Goal: Task Accomplishment & Management: Manage account settings

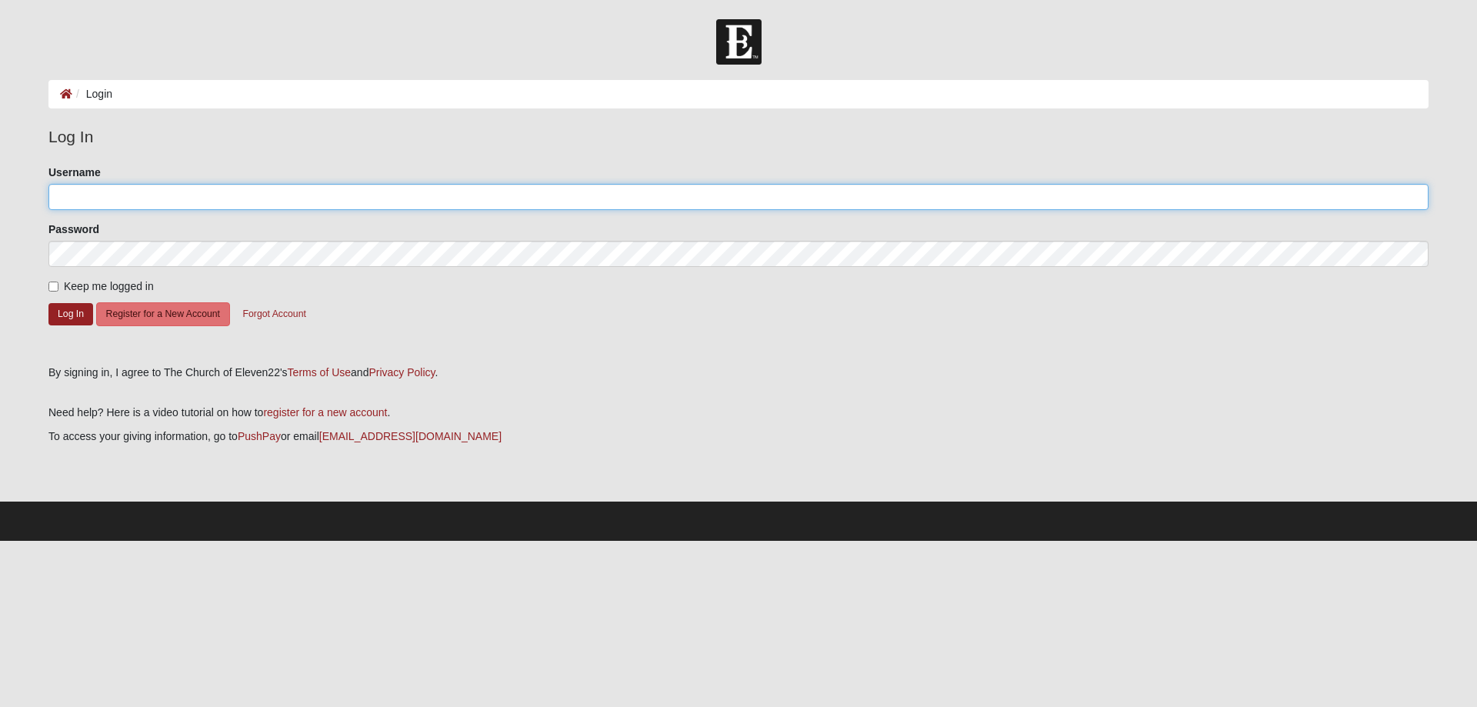
click at [117, 193] on input "Username" at bounding box center [738, 197] width 1380 height 26
type input "[EMAIL_ADDRESS][DOMAIN_NAME]"
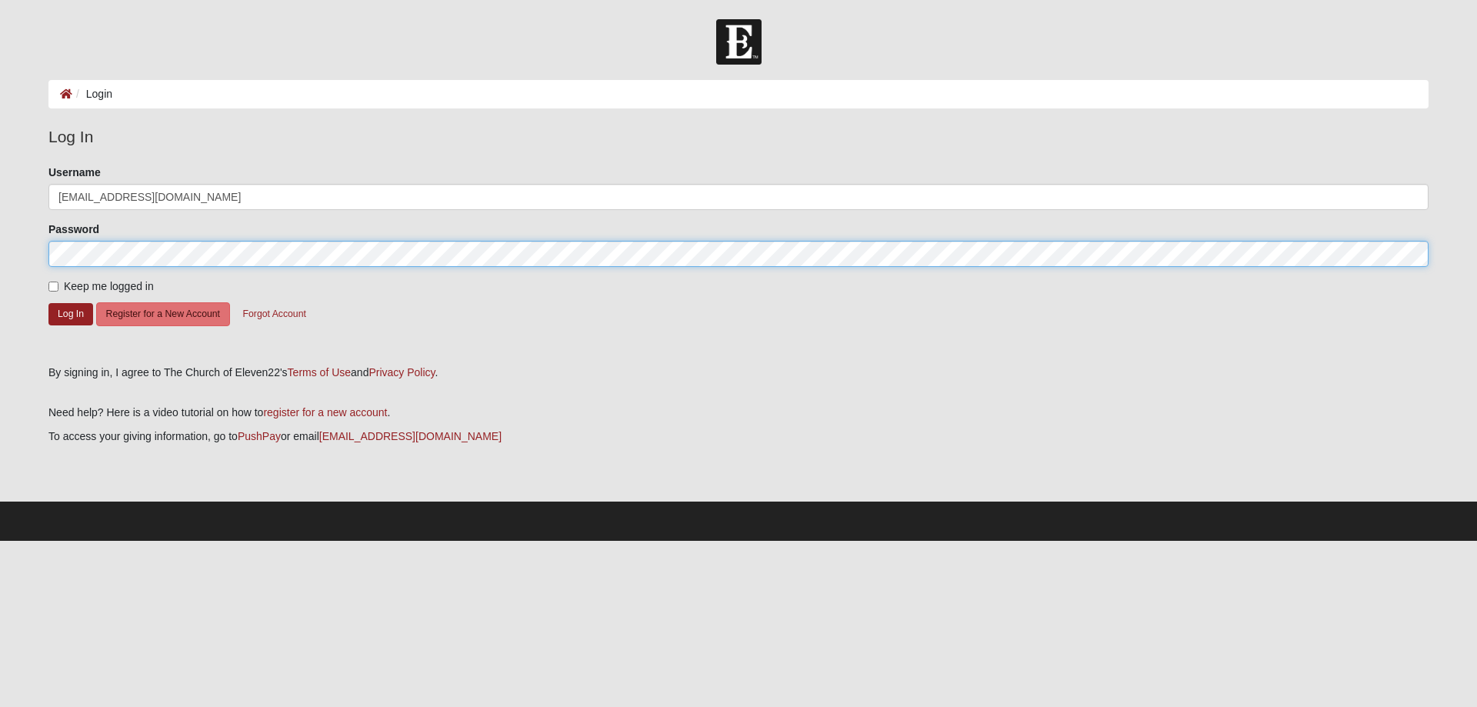
click at [48, 303] on button "Log In" at bounding box center [70, 314] width 45 height 22
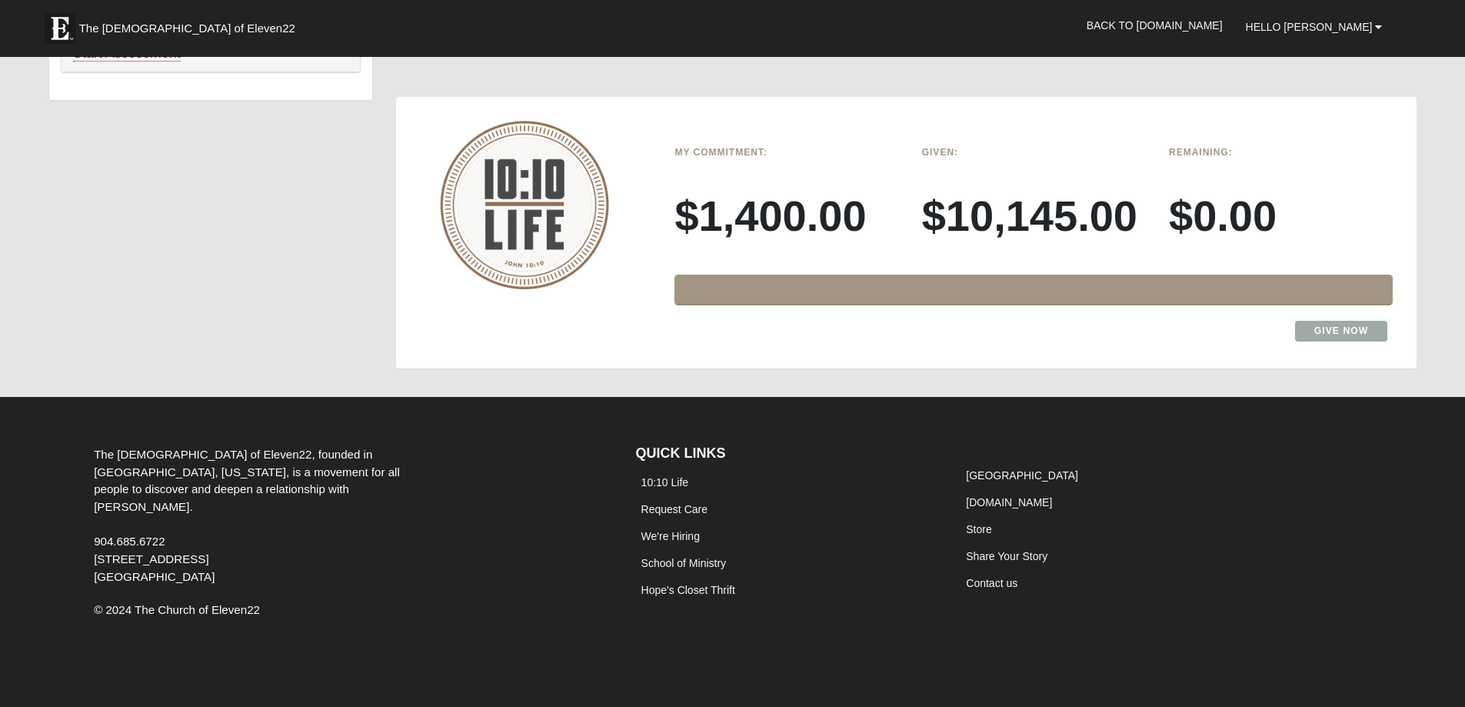
scroll to position [1307, 0]
click at [1325, 341] on link "Give Now" at bounding box center [1341, 331] width 93 height 21
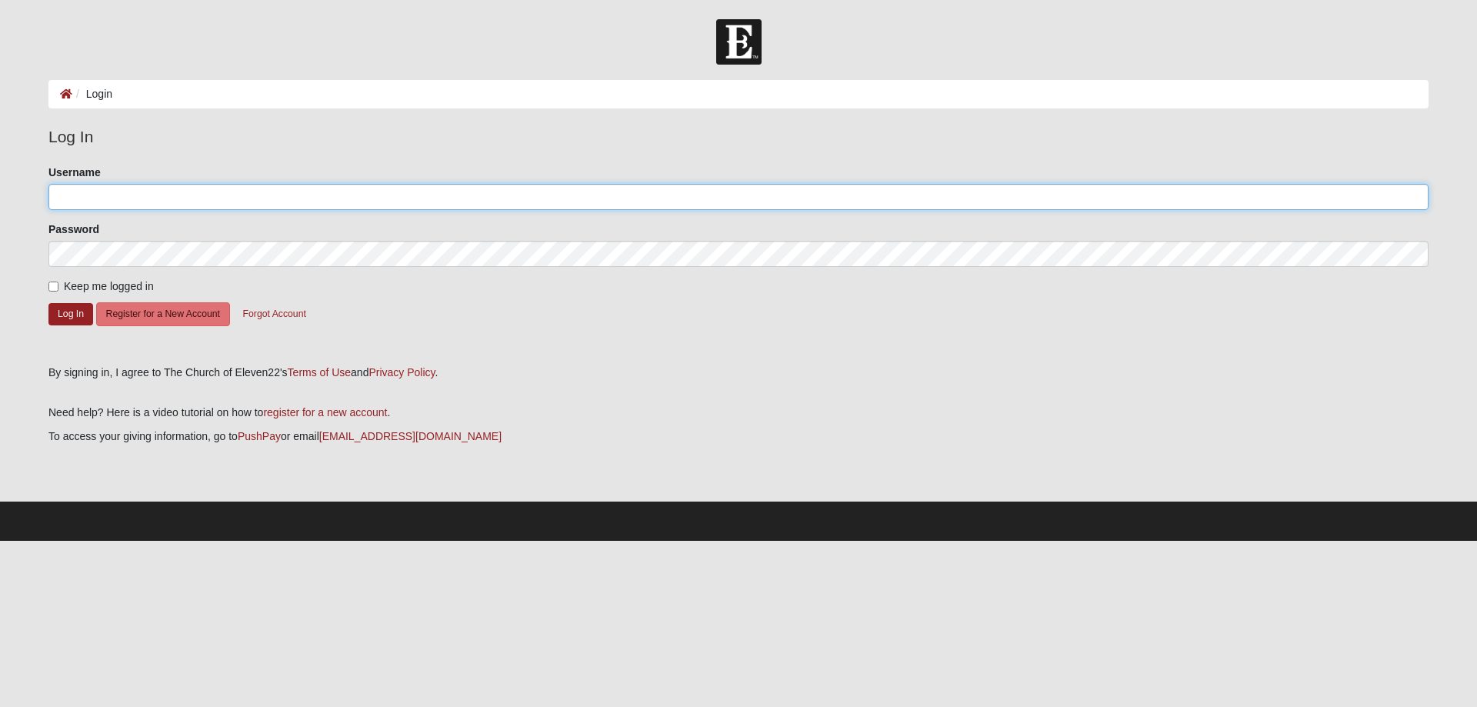
click at [94, 201] on input "Username" at bounding box center [738, 197] width 1380 height 26
type input "[EMAIL_ADDRESS][DOMAIN_NAME]"
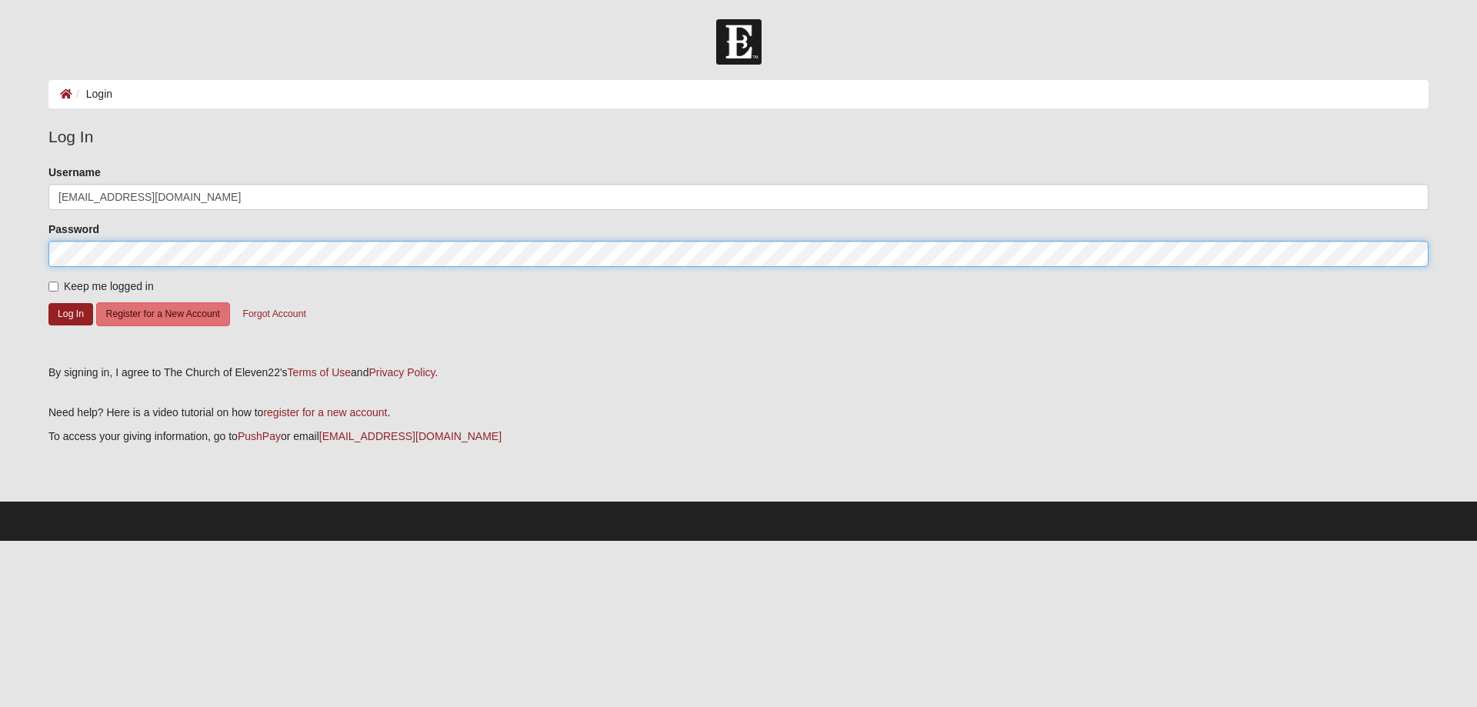
click at [48, 303] on button "Log In" at bounding box center [70, 314] width 45 height 22
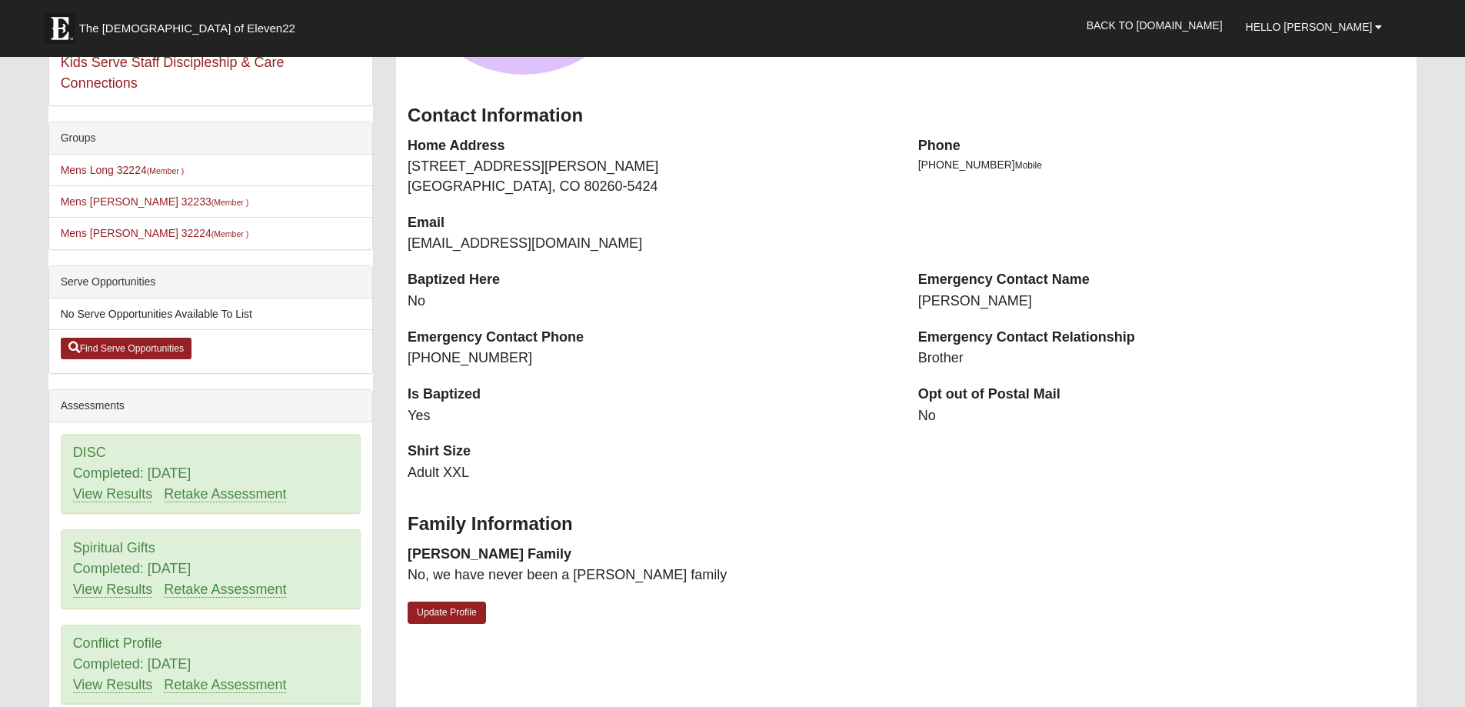
scroll to position [385, 0]
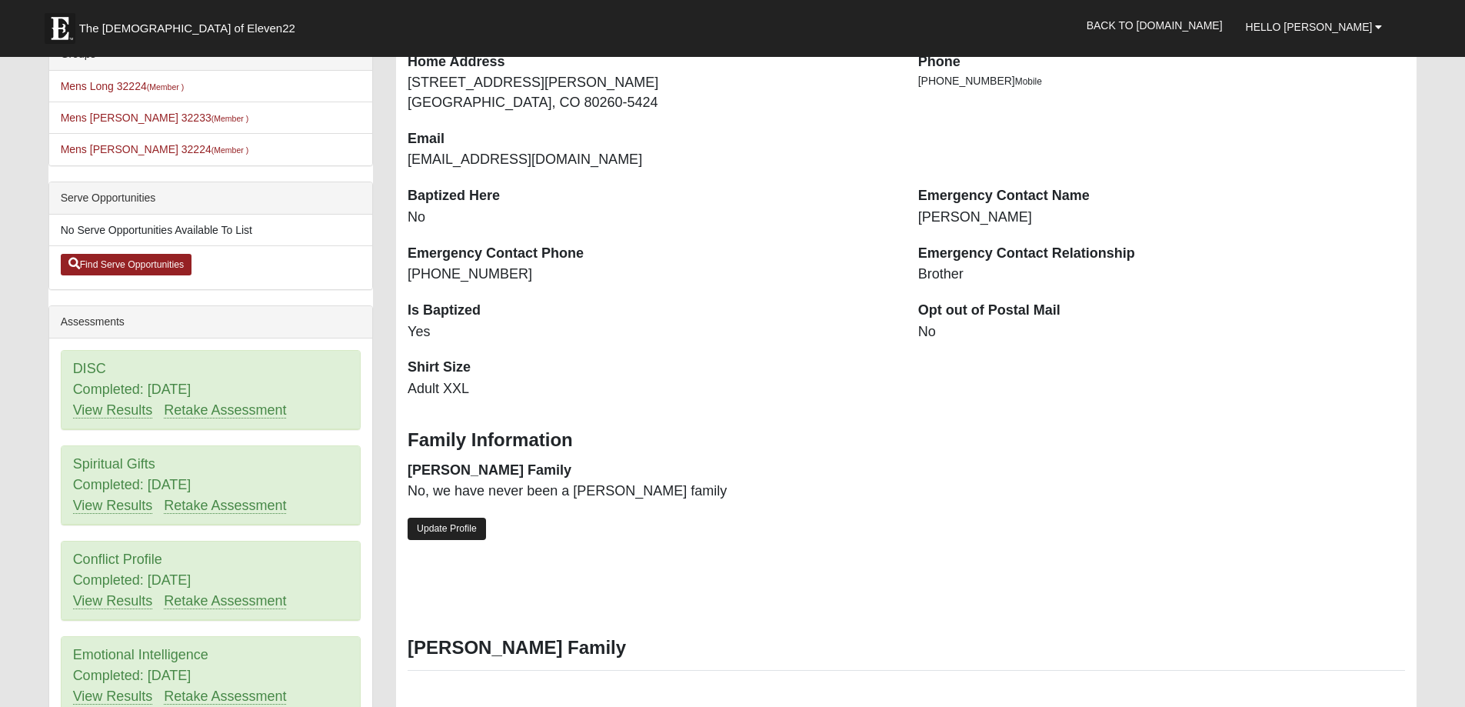
click at [441, 540] on link "Update Profile" at bounding box center [447, 529] width 78 height 22
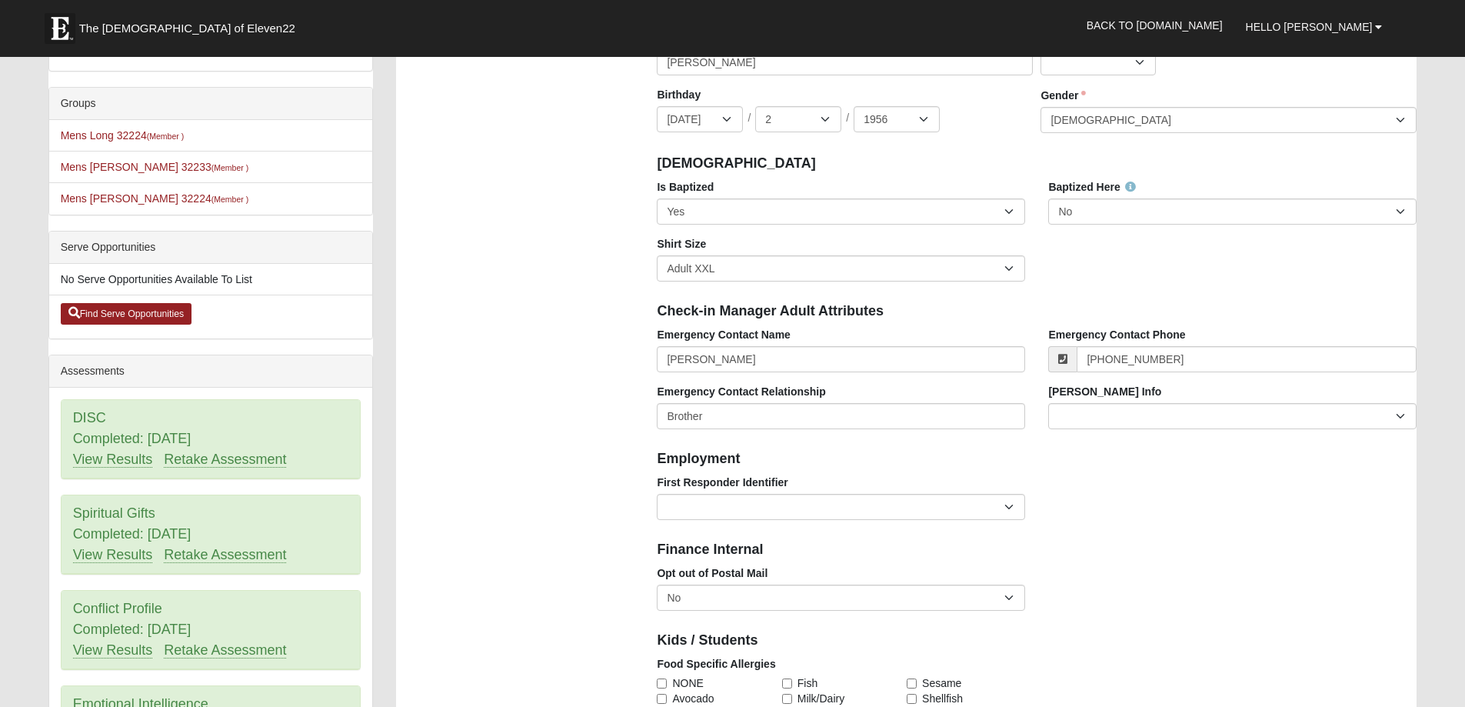
scroll to position [308, 0]
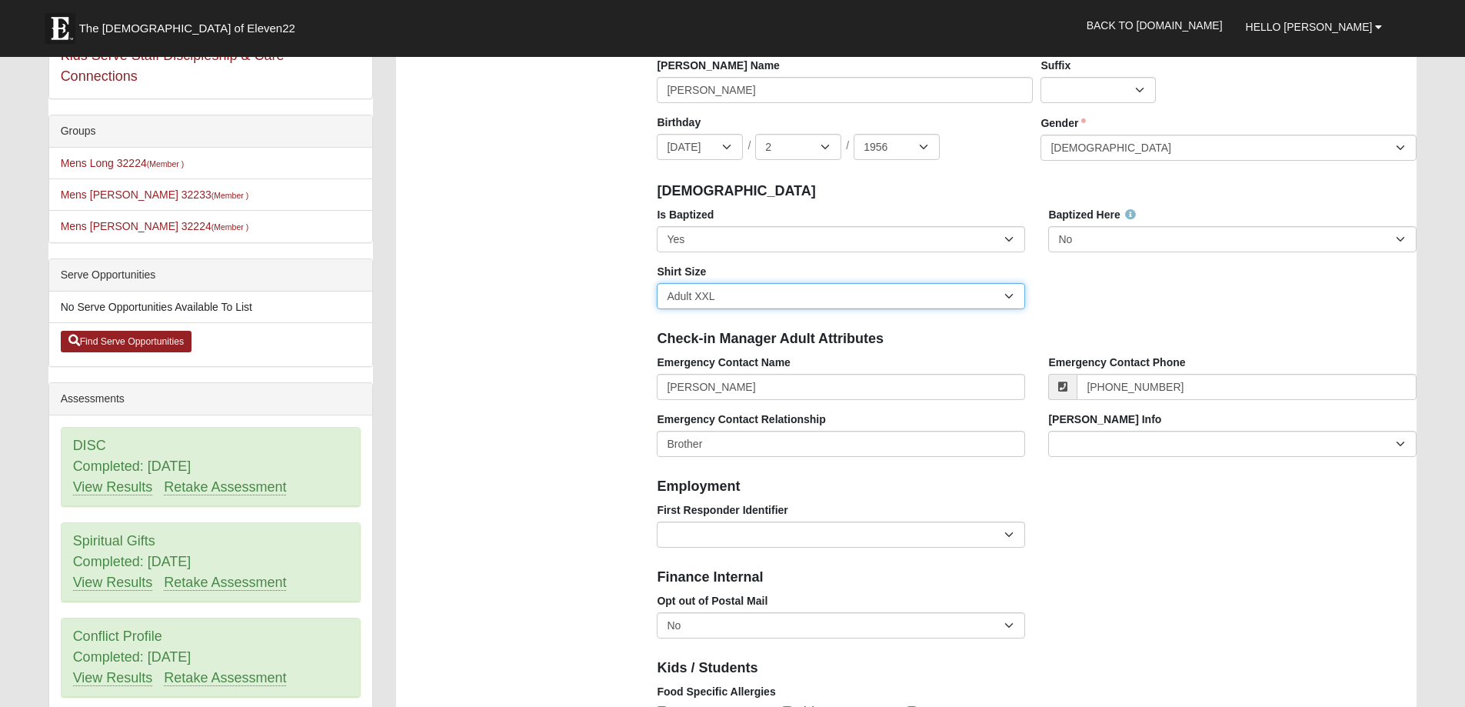
click at [1005, 309] on select "Adult Small Adult Medium Adult Large Adult XL Adult XXL Adult 3XL Adult 4XL You…" at bounding box center [841, 296] width 368 height 26
select select "Adult XL"
click at [657, 302] on select "Adult Small Adult Medium Adult Large Adult XL Adult XXL Adult 3XL Adult 4XL You…" at bounding box center [841, 296] width 368 height 26
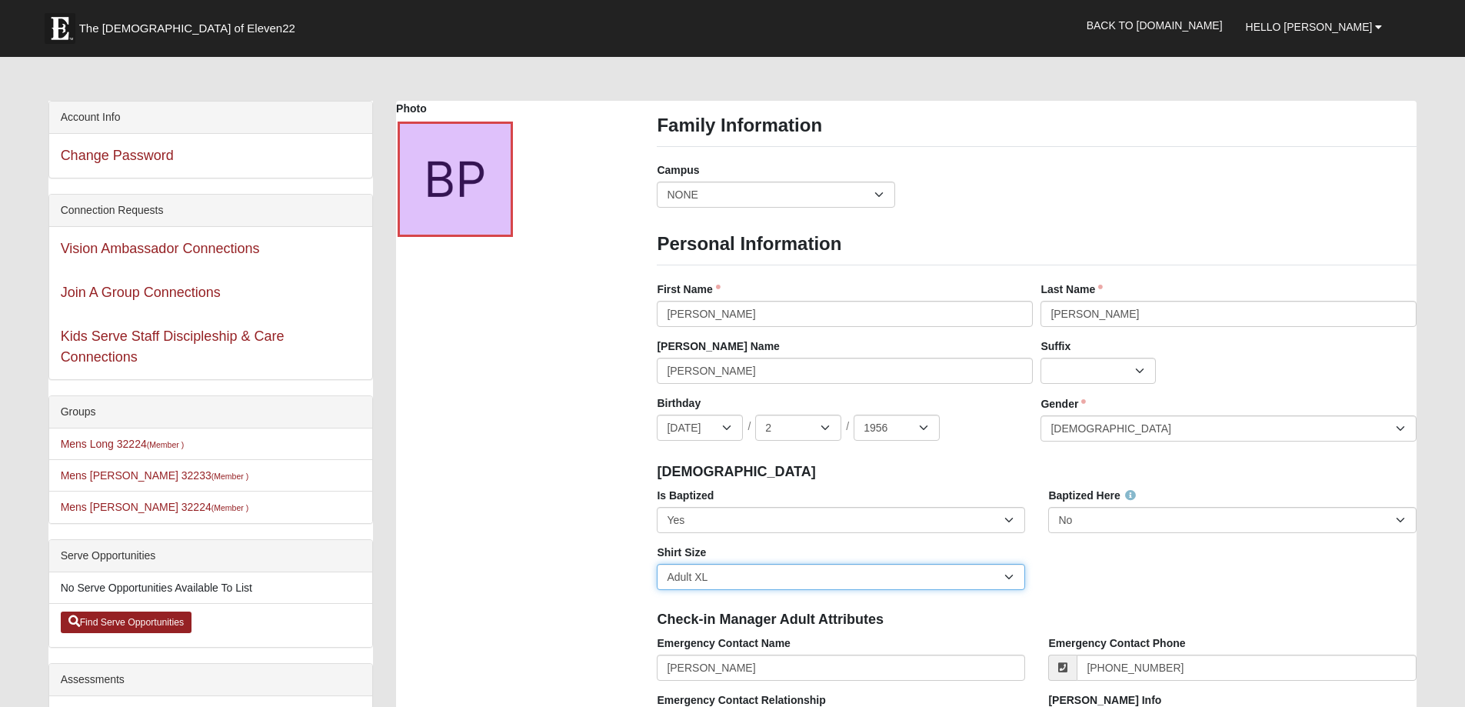
scroll to position [0, 0]
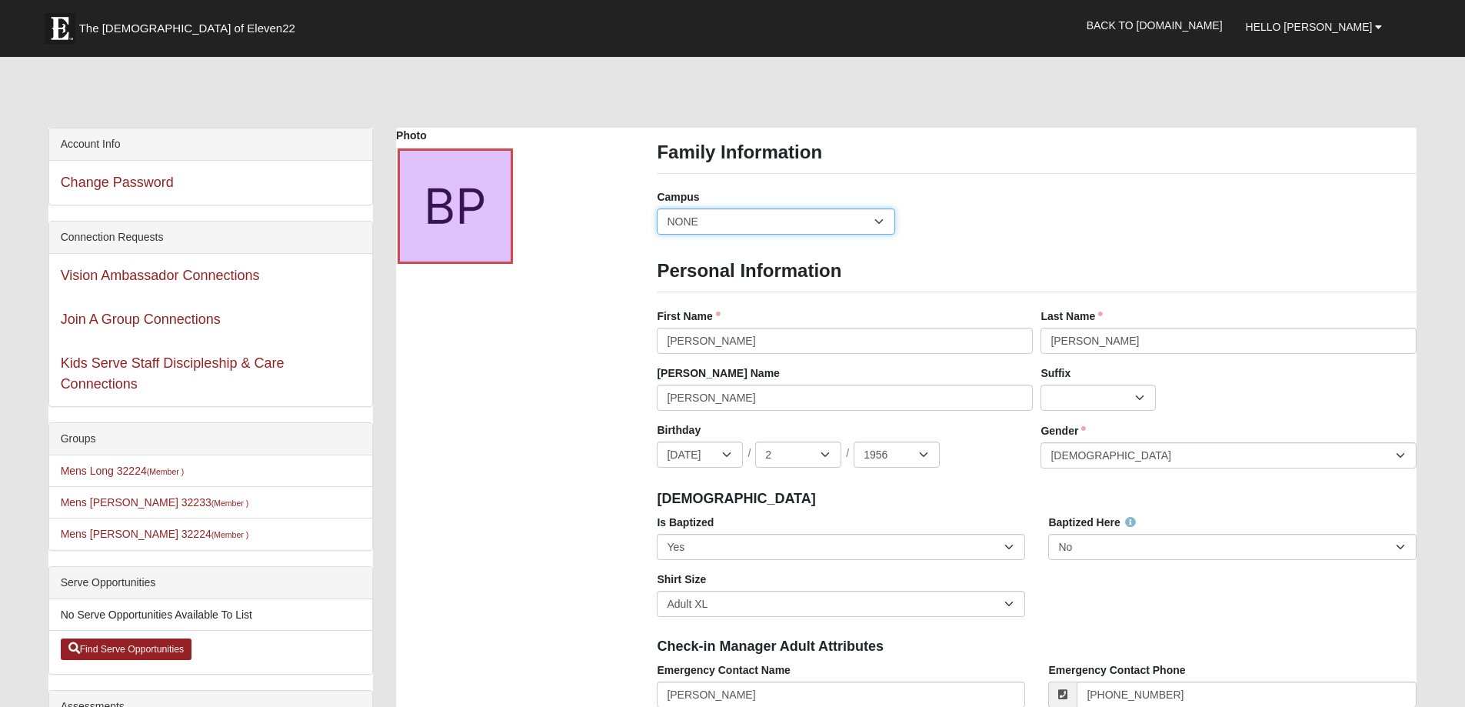
click at [881, 235] on select "Arlington Baymeadows Eleven22 Online [PERSON_NAME][GEOGRAPHIC_DATA] Jesup [GEOG…" at bounding box center [776, 221] width 238 height 26
select select "3"
click at [657, 228] on select "Arlington Baymeadows Eleven22 Online [PERSON_NAME][GEOGRAPHIC_DATA] Jesup [GEOG…" at bounding box center [776, 221] width 238 height 26
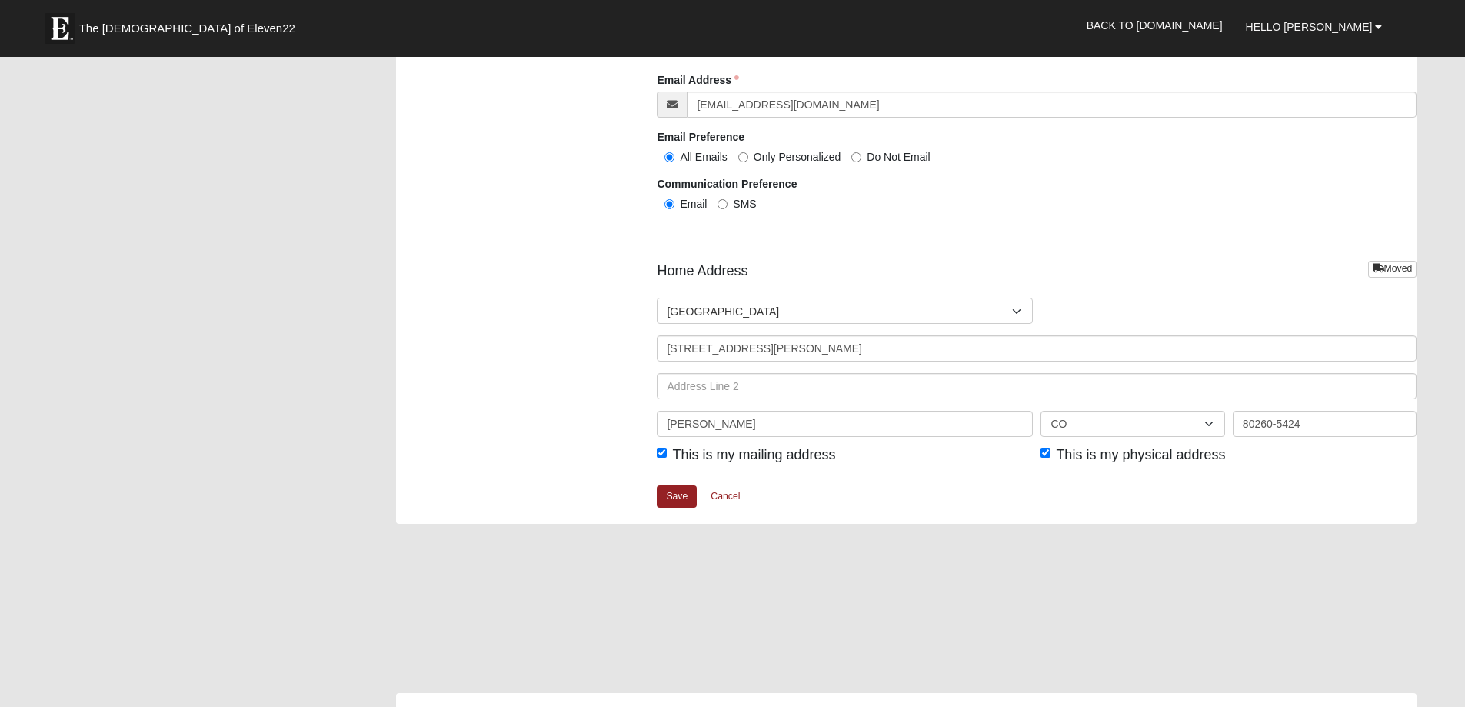
scroll to position [1692, 0]
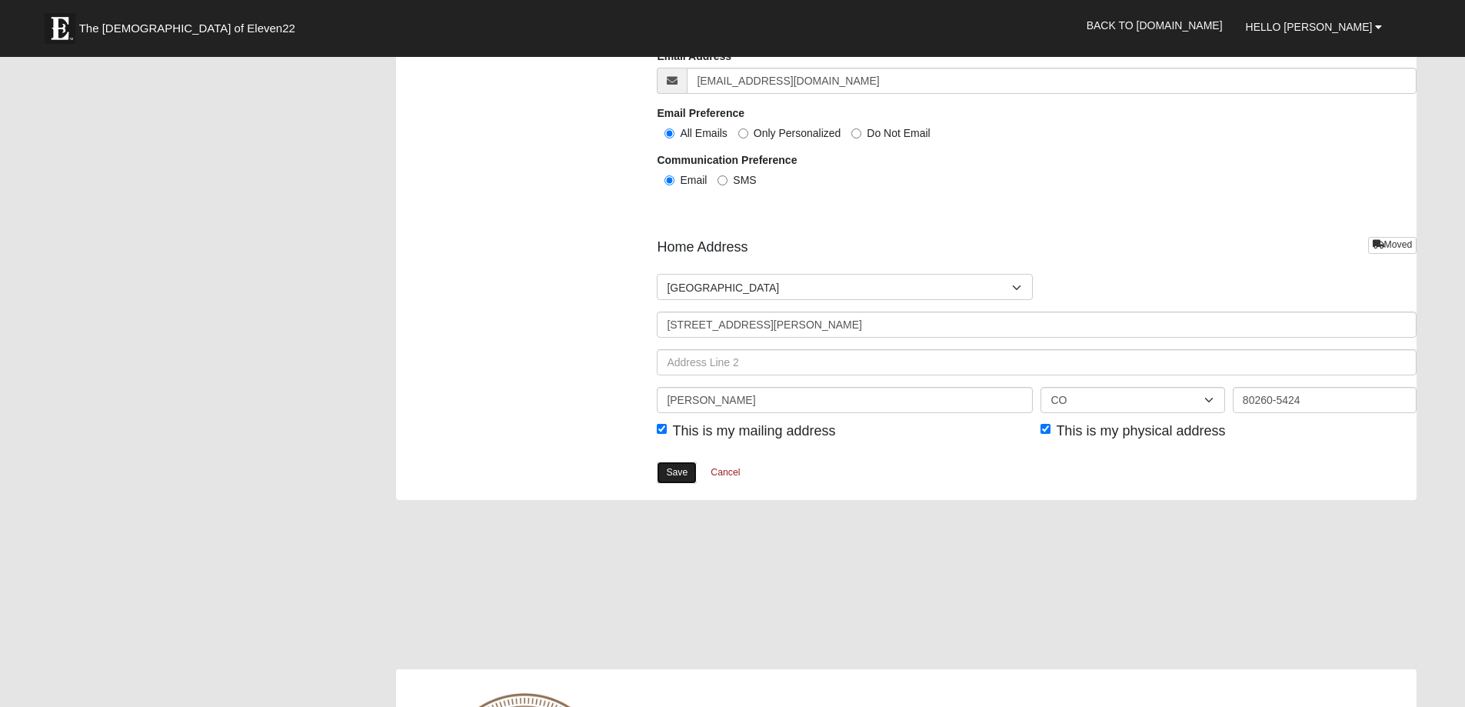
click at [680, 484] on link "Save" at bounding box center [677, 472] width 40 height 22
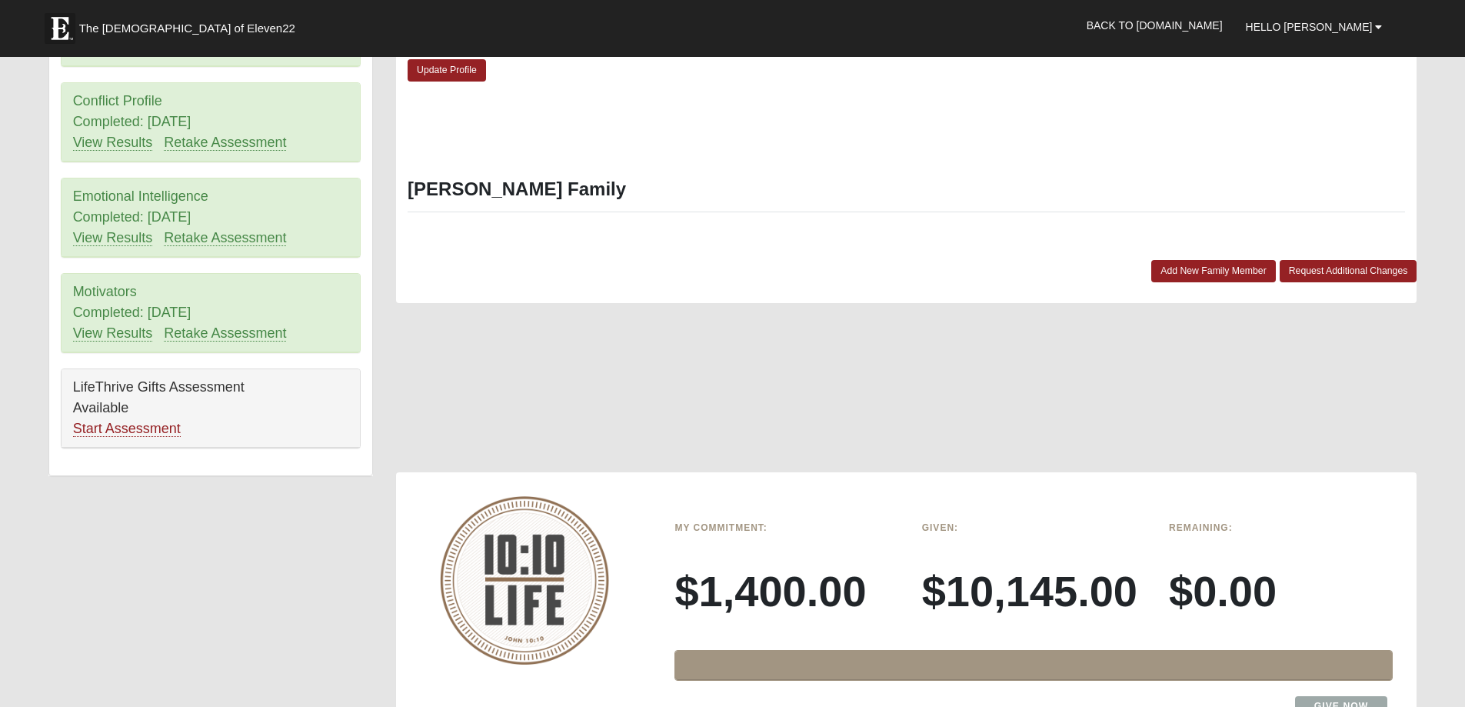
scroll to position [846, 0]
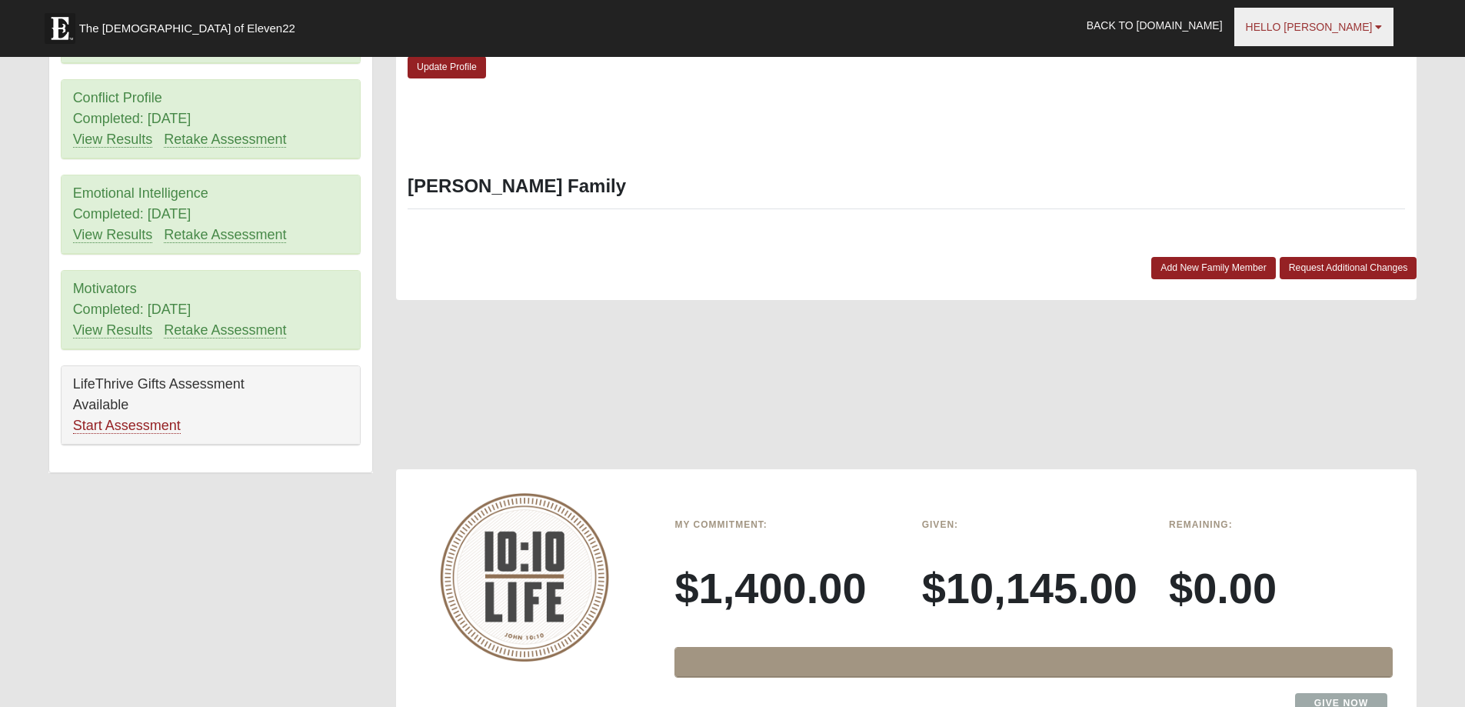
click at [1314, 28] on span "Hello [PERSON_NAME]" at bounding box center [1309, 27] width 127 height 12
click at [1310, 101] on link "Log Out" at bounding box center [1311, 95] width 122 height 20
